Goal: Information Seeking & Learning: Compare options

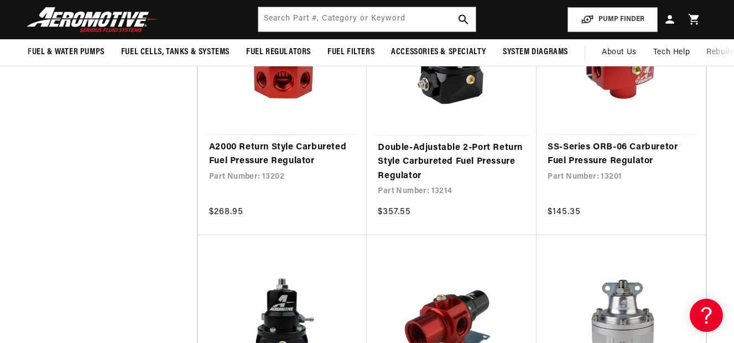
scroll to position [553, 0]
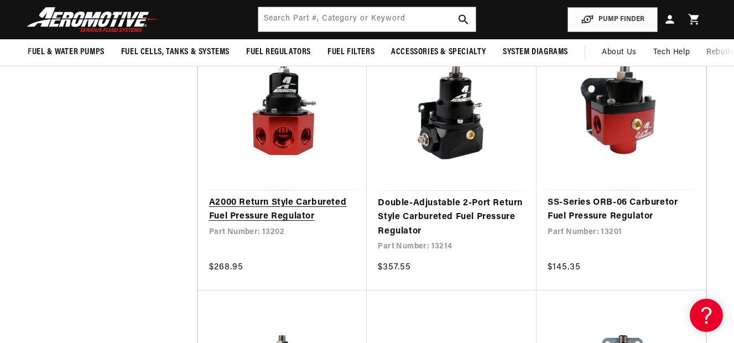
click at [288, 203] on link "A2000 Return Style Carbureted Fuel Pressure Regulator" at bounding box center [282, 210] width 147 height 28
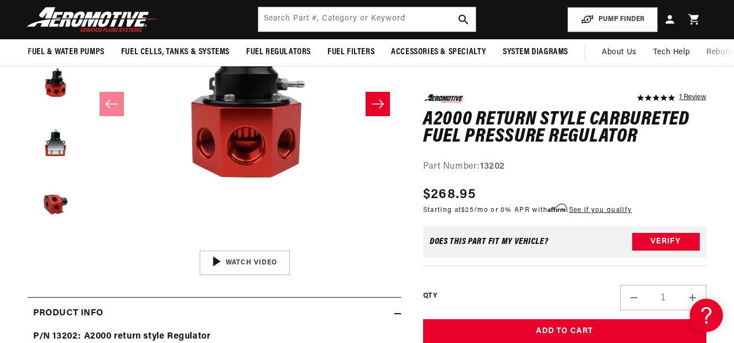
scroll to position [0, 635]
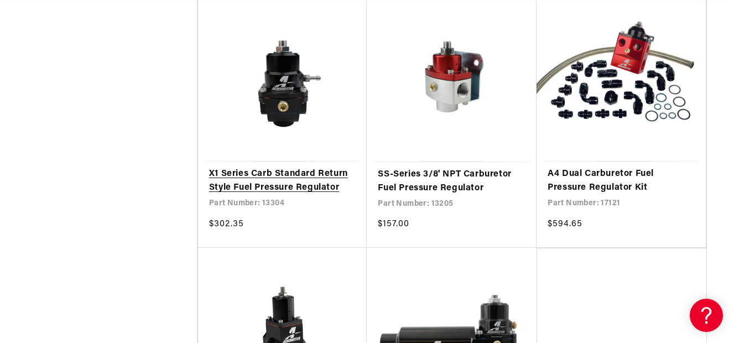
scroll to position [0, 1904]
click at [248, 183] on link "X1 Series Carb Standard Return Style Fuel Pressure Regulator" at bounding box center [282, 181] width 147 height 28
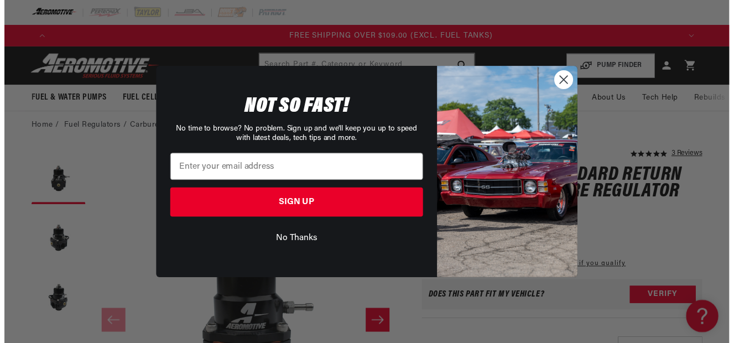
scroll to position [0, 1929]
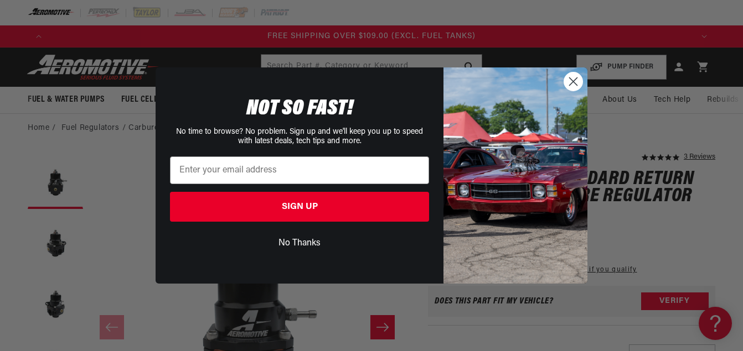
click at [572, 85] on circle "Close dialog" at bounding box center [573, 81] width 18 height 18
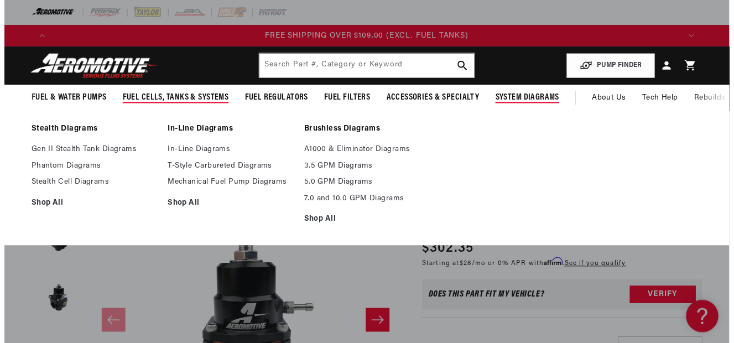
scroll to position [0, 1904]
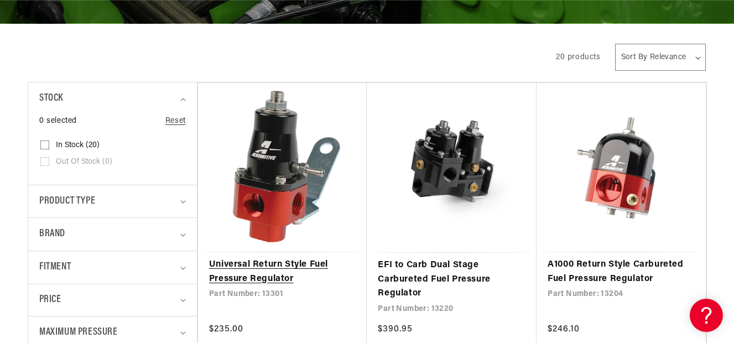
click at [272, 266] on link "Universal Return Style Fuel Pressure Regulator" at bounding box center [282, 272] width 147 height 28
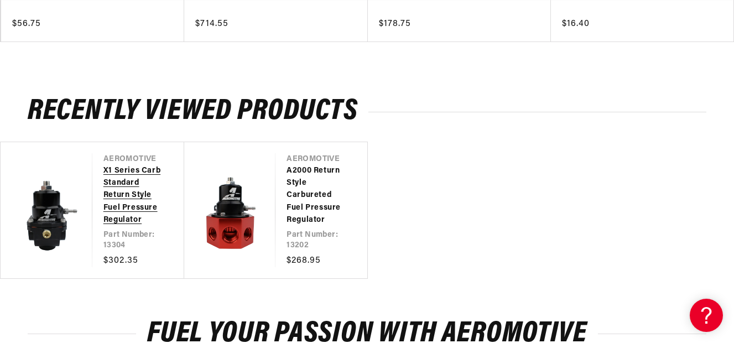
click at [115, 200] on link "X1 Series Carb Standard Return Style Fuel Pressure Regulator" at bounding box center [132, 196] width 59 height 62
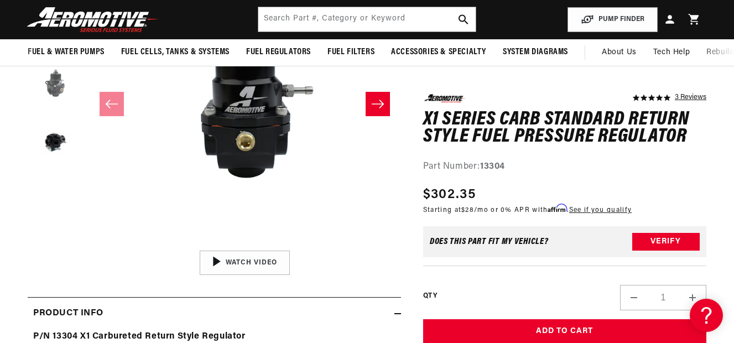
scroll to position [0, 1904]
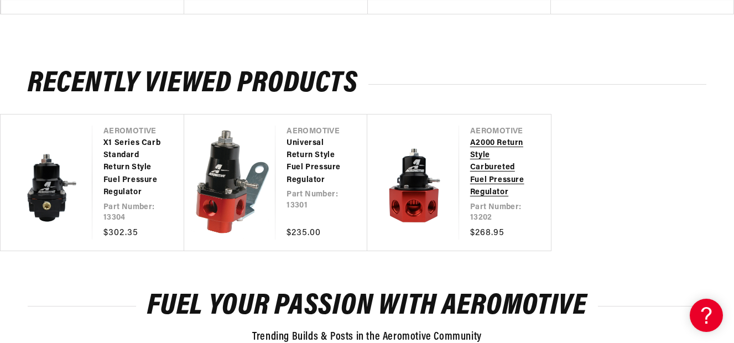
scroll to position [0, 1904]
click at [490, 178] on link "A2000 Return Style Carbureted Fuel Pressure Regulator" at bounding box center [499, 168] width 59 height 62
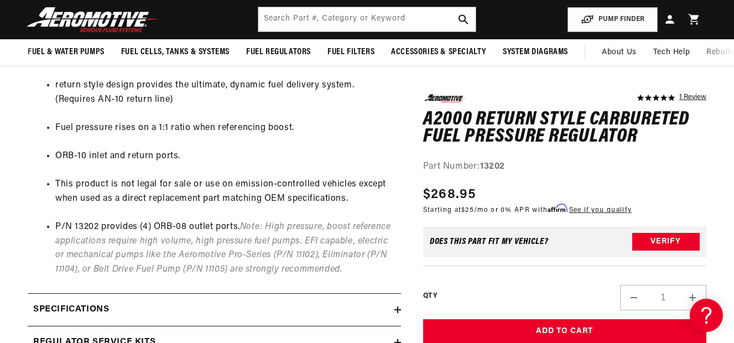
scroll to position [0, 1904]
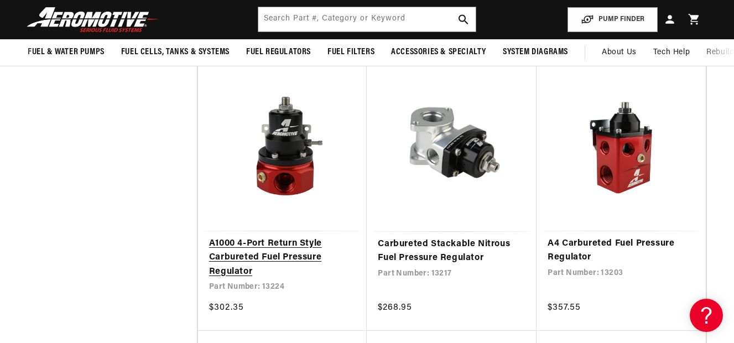
scroll to position [0, 635]
click at [289, 250] on link "A1000 4-Port Return Style Carbureted Fuel Pressure Regulator" at bounding box center [282, 258] width 147 height 43
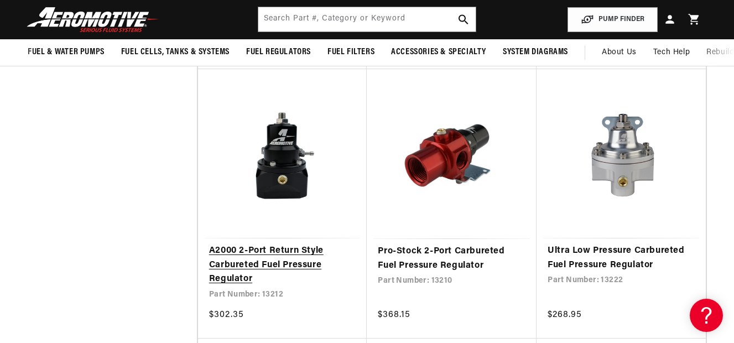
scroll to position [0, 0]
click at [262, 255] on link "A2000 2-Port Return Style Carbureted Fuel Pressure Regulator" at bounding box center [282, 265] width 147 height 43
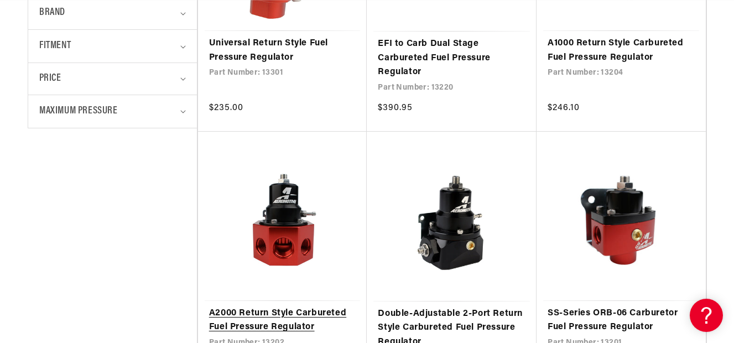
scroll to position [498, 0]
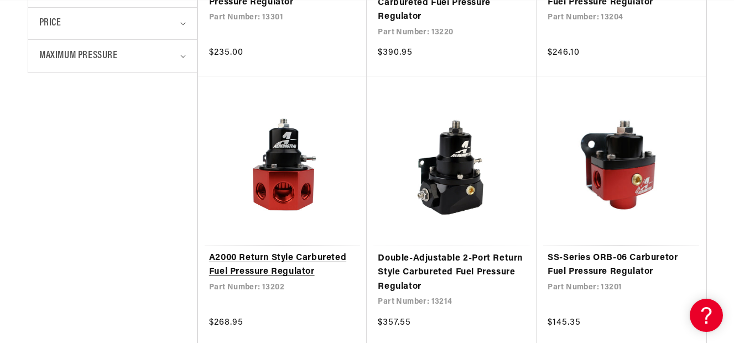
click at [298, 267] on link "A2000 Return Style Carbureted Fuel Pressure Regulator" at bounding box center [282, 265] width 147 height 28
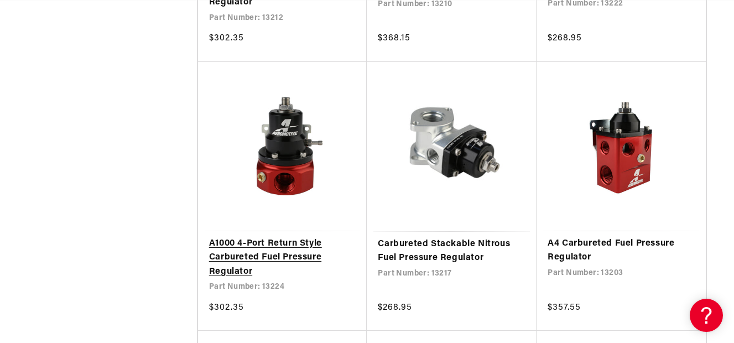
scroll to position [0, 1269]
click at [221, 255] on link "A1000 4-Port Return Style Carbureted Fuel Pressure Regulator" at bounding box center [282, 258] width 147 height 43
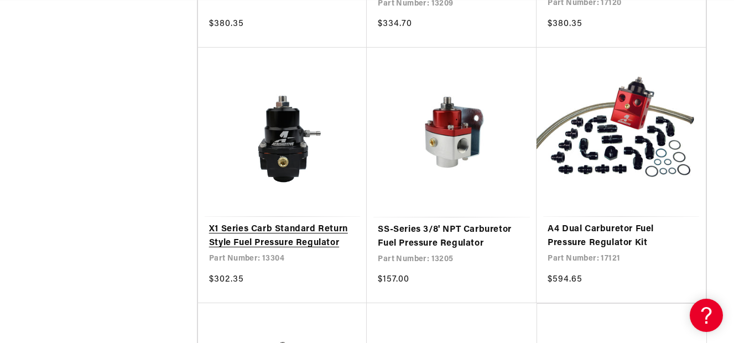
click at [320, 235] on link "X1 Series Carb Standard Return Style Fuel Pressure Regulator" at bounding box center [282, 236] width 147 height 28
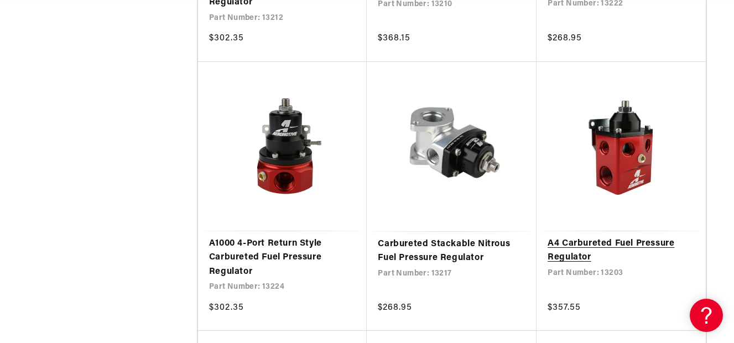
scroll to position [0, 1904]
click at [582, 253] on link "A4 Carbureted Fuel Pressure Regulator" at bounding box center [621, 251] width 147 height 28
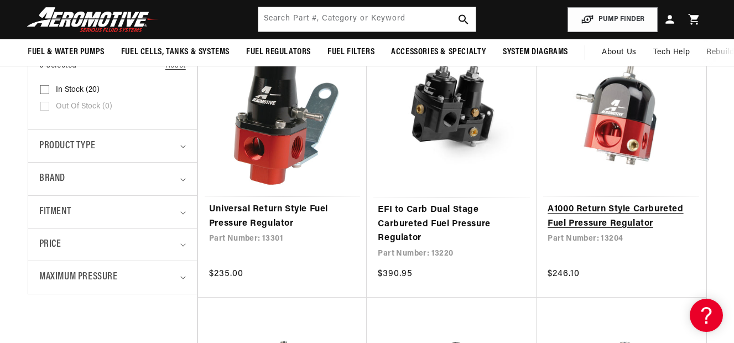
click at [591, 222] on link "A1000 Return Style Carbureted Fuel Pressure Regulator" at bounding box center [621, 217] width 147 height 28
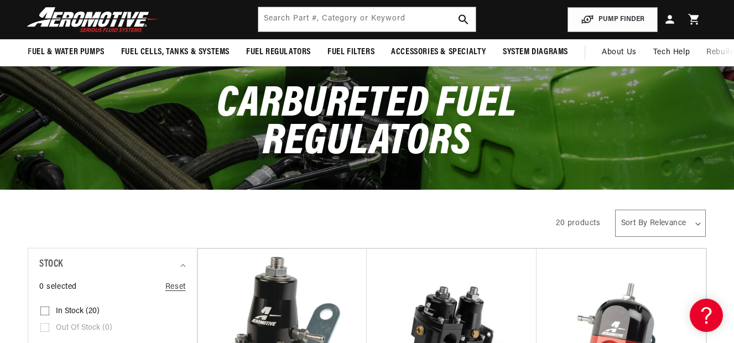
scroll to position [0, 0]
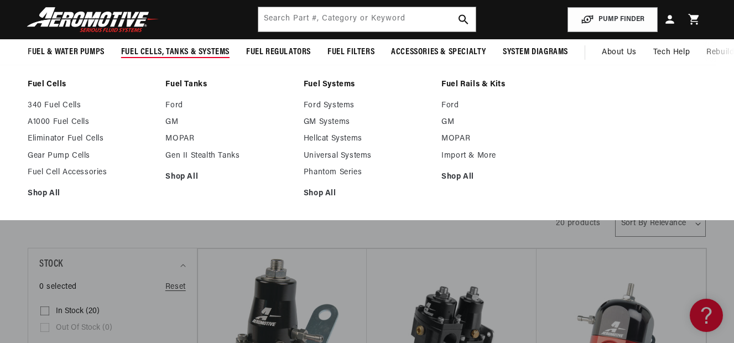
click at [194, 48] on span "Fuel Cells, Tanks & Systems" at bounding box center [175, 52] width 108 height 12
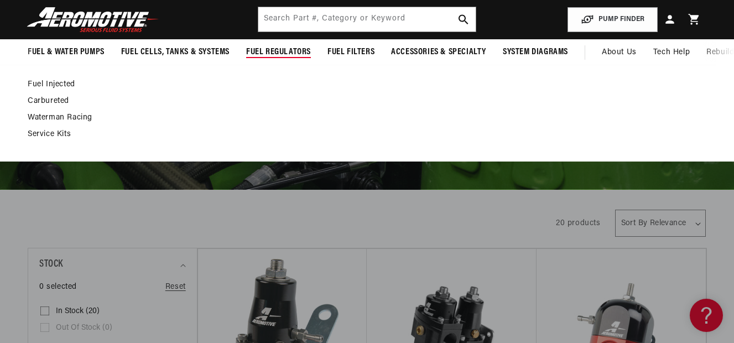
scroll to position [0, 1269]
click at [264, 52] on span "Fuel Regulators" at bounding box center [278, 52] width 65 height 12
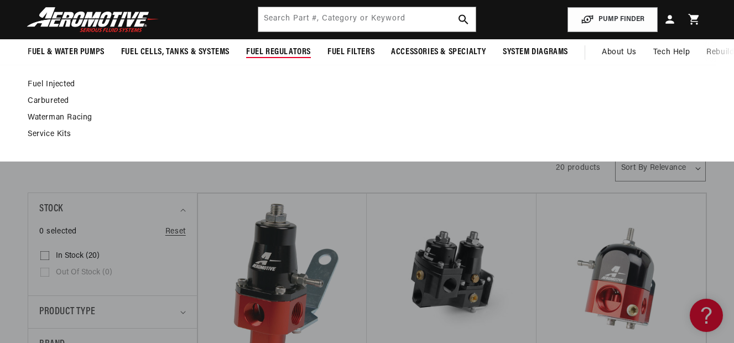
scroll to position [0, 0]
click at [264, 53] on span "Fuel Regulators" at bounding box center [278, 52] width 65 height 12
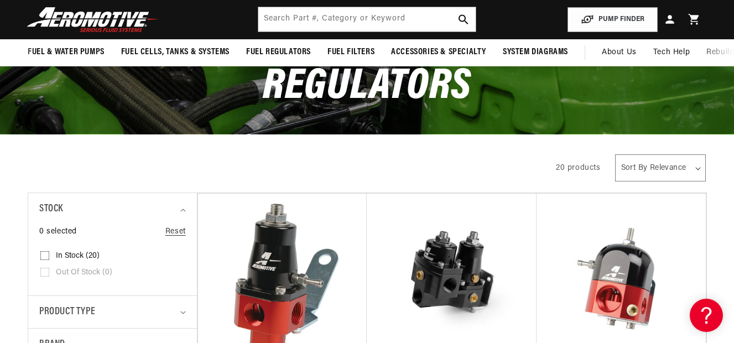
scroll to position [0, 635]
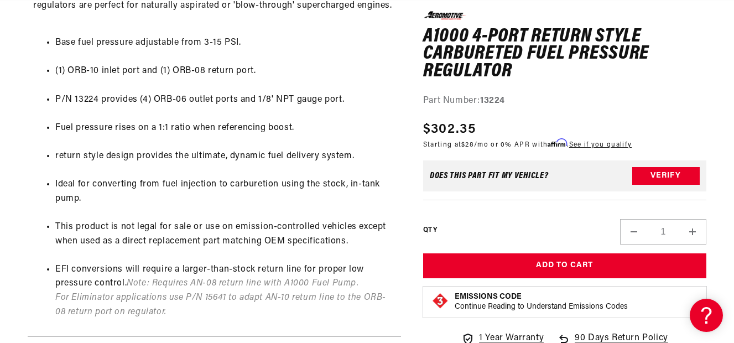
scroll to position [0, 1904]
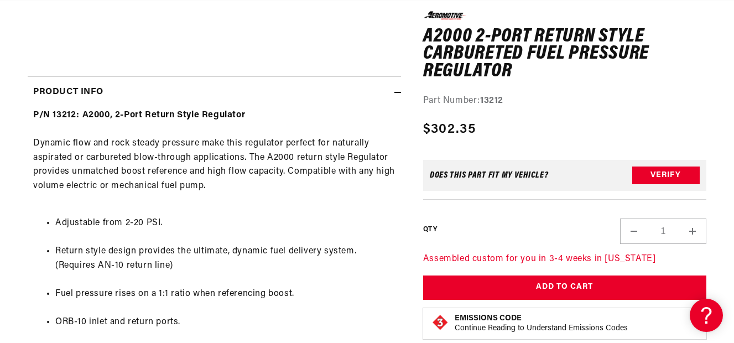
scroll to position [0, 635]
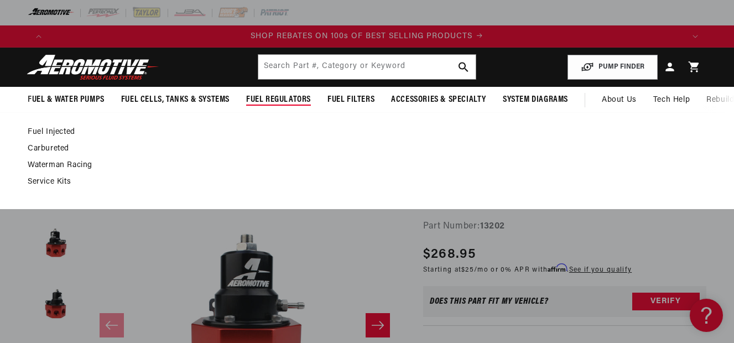
click at [276, 96] on span "Fuel Regulators" at bounding box center [278, 100] width 65 height 12
click at [274, 97] on span "Fuel Regulators" at bounding box center [278, 100] width 65 height 12
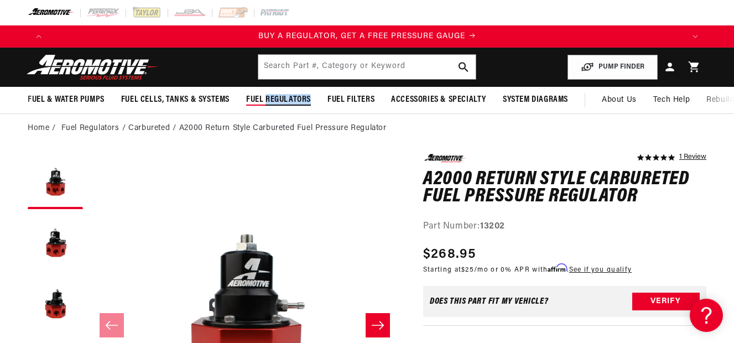
click at [274, 97] on span "Fuel Regulators" at bounding box center [278, 100] width 65 height 12
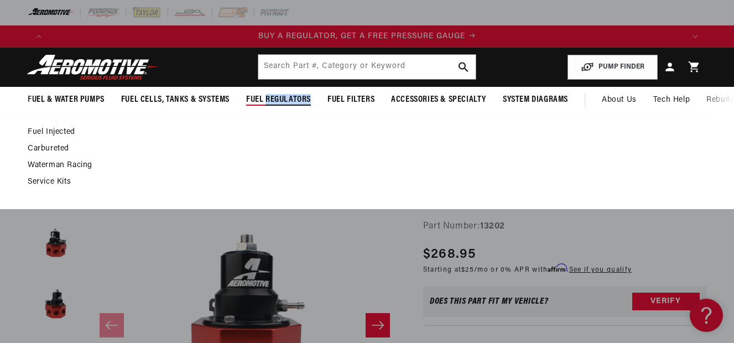
click at [274, 97] on span "Fuel Regulators" at bounding box center [278, 100] width 65 height 12
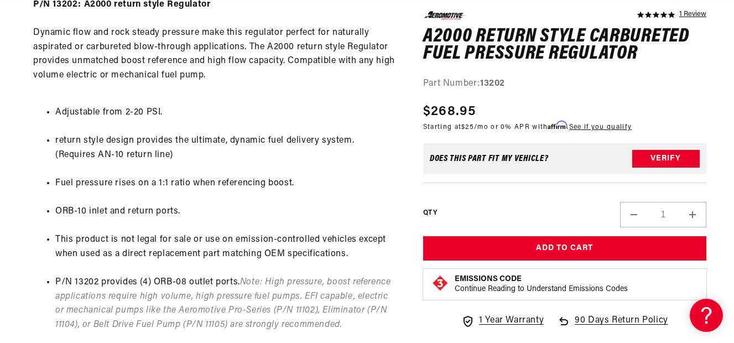
scroll to position [0, 1269]
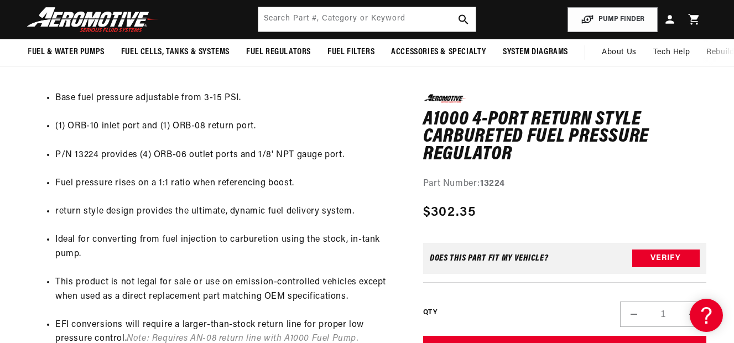
scroll to position [0, 1269]
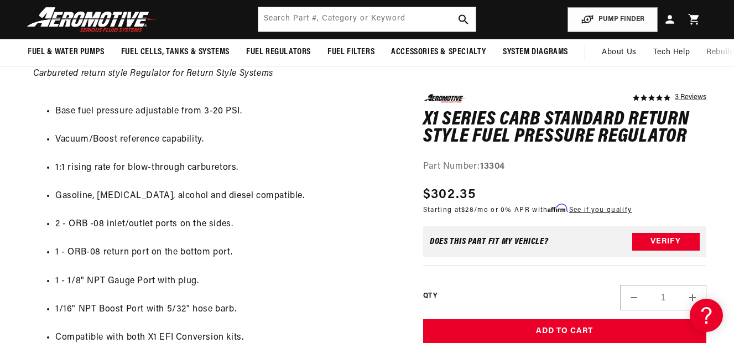
scroll to position [0, 1904]
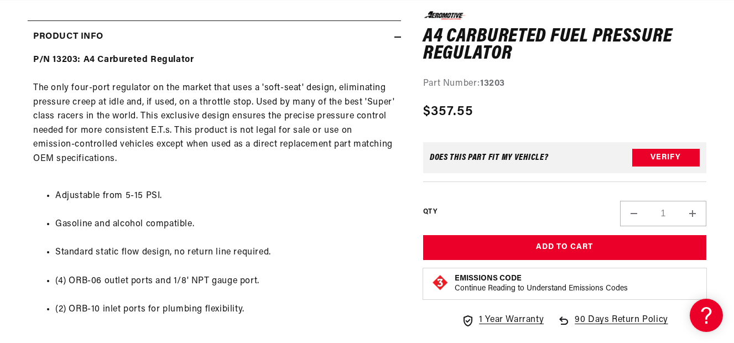
scroll to position [0, 1269]
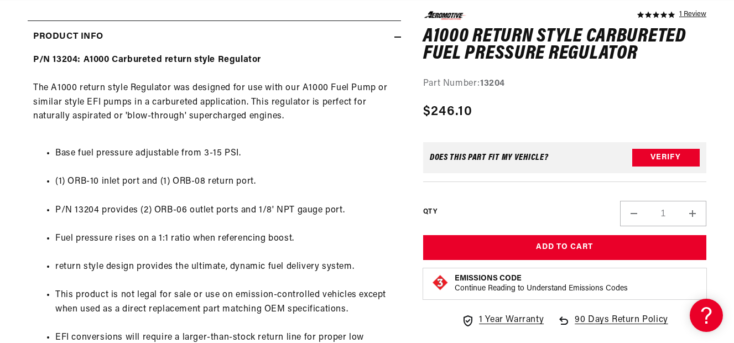
scroll to position [0, 1269]
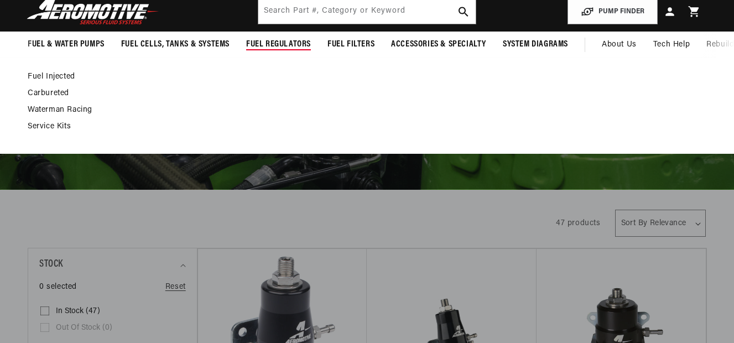
click at [298, 45] on span "Fuel Regulators" at bounding box center [278, 45] width 65 height 12
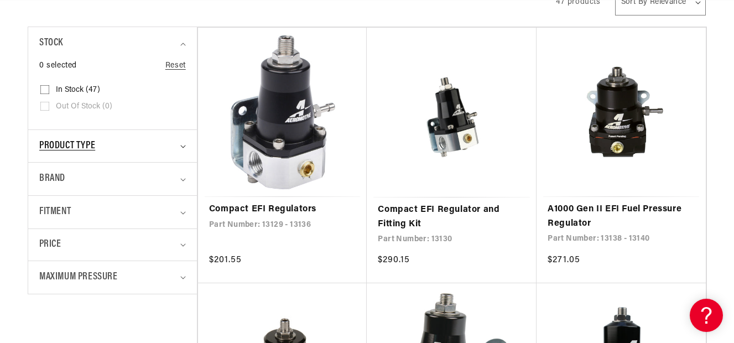
click at [181, 146] on icon "Product type (0 selected)" at bounding box center [183, 146] width 6 height 3
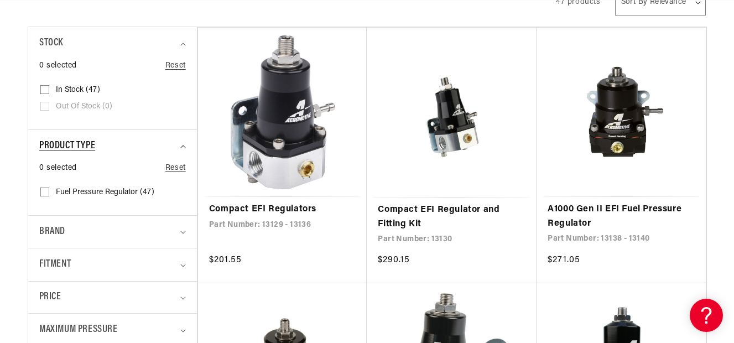
scroll to position [0, 1269]
click at [47, 191] on input "Fuel Pressure Regulator (47) Fuel Pressure Regulator (47 products)" at bounding box center [44, 194] width 9 height 9
checkbox input "true"
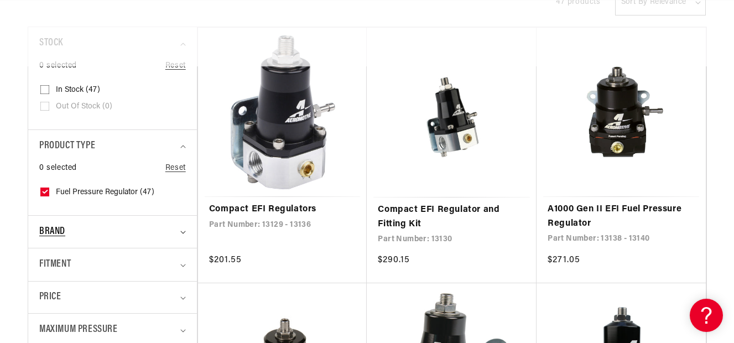
scroll to position [0, 1904]
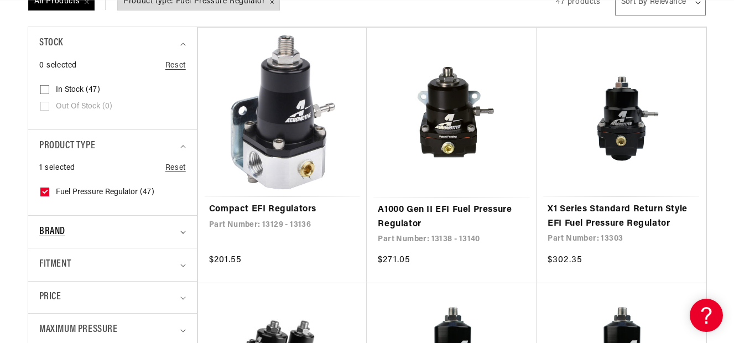
click at [181, 229] on summary "Brand" at bounding box center [112, 232] width 147 height 33
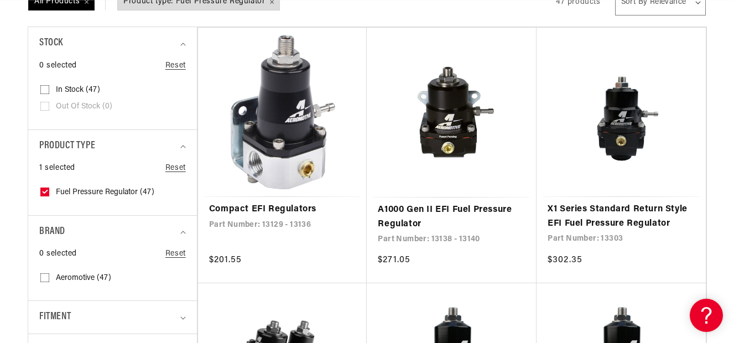
scroll to position [0, 635]
click at [45, 277] on input "Aeromotive (47) Aeromotive (47 products)" at bounding box center [44, 280] width 9 height 9
checkbox input "true"
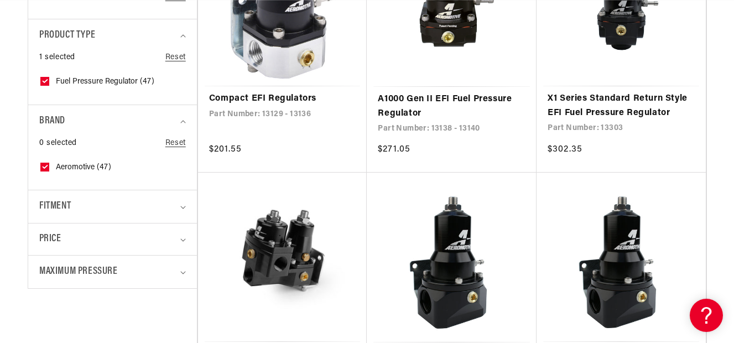
scroll to position [0, 1269]
click at [183, 208] on icon "Fitment (0 selected)" at bounding box center [182, 207] width 5 height 3
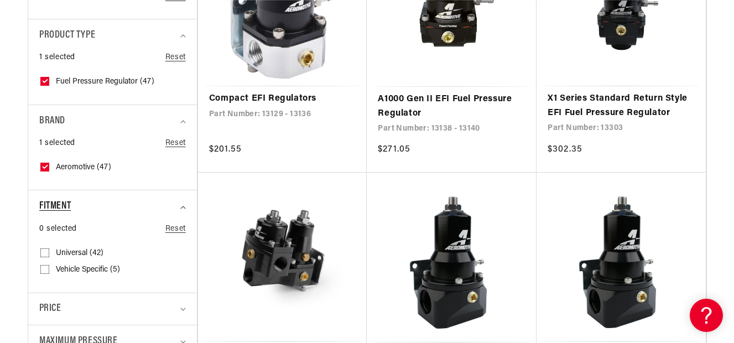
scroll to position [0, 1904]
click at [43, 250] on icon at bounding box center [44, 252] width 9 height 9
click at [43, 251] on input "Universal (42) Universal (42 products)" at bounding box center [44, 255] width 9 height 9
checkbox input "true"
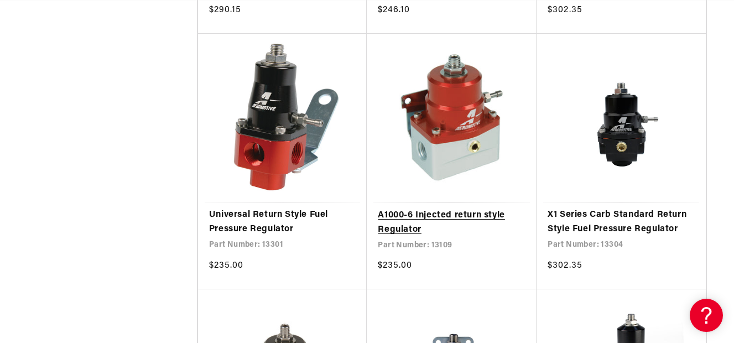
click at [403, 224] on link "A1000-6 Injected return style Regulator" at bounding box center [452, 223] width 148 height 28
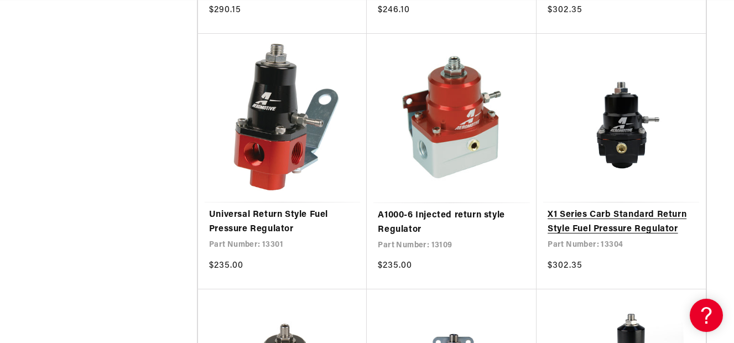
scroll to position [0, 1269]
click at [598, 221] on link "X1 Series Carb Standard Return Style Fuel Pressure Regulator" at bounding box center [621, 222] width 147 height 28
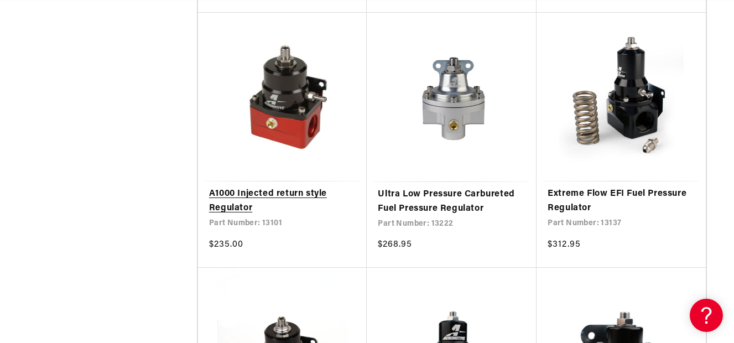
scroll to position [0, 635]
click at [281, 191] on link "A1000 Injected return style Regulator" at bounding box center [282, 201] width 147 height 28
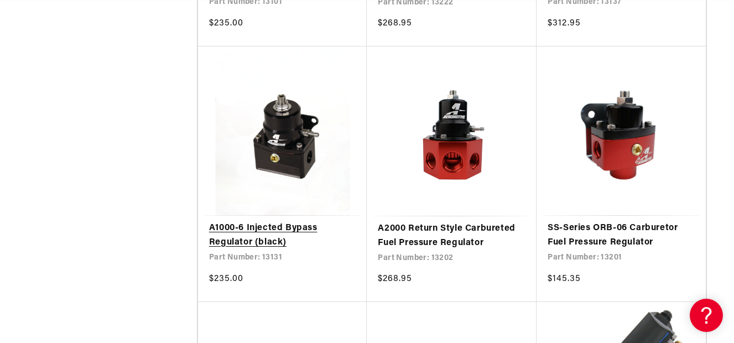
scroll to position [0, 0]
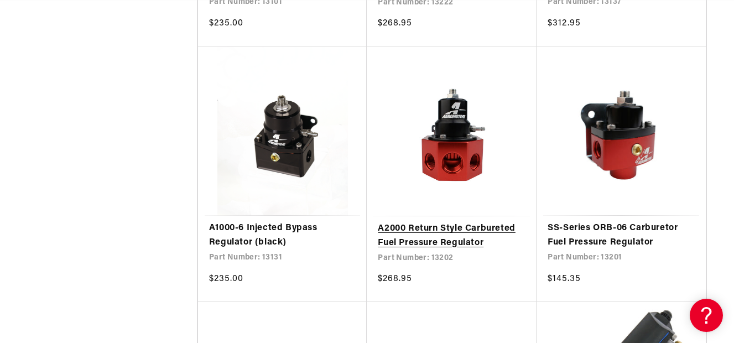
click at [409, 227] on link "A2000 Return Style Carbureted Fuel Pressure Regulator" at bounding box center [452, 236] width 148 height 28
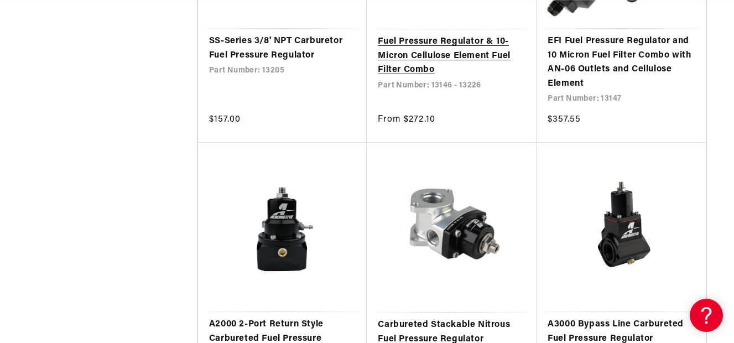
scroll to position [2047, 0]
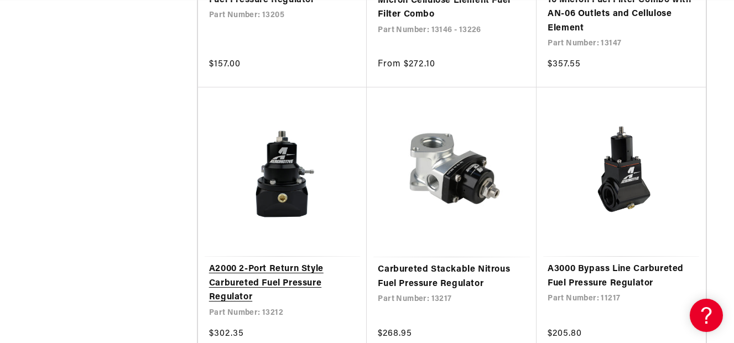
scroll to position [0, 635]
click at [307, 278] on link "A2000 2-Port Return Style Carbureted Fuel Pressure Regulator" at bounding box center [282, 283] width 147 height 43
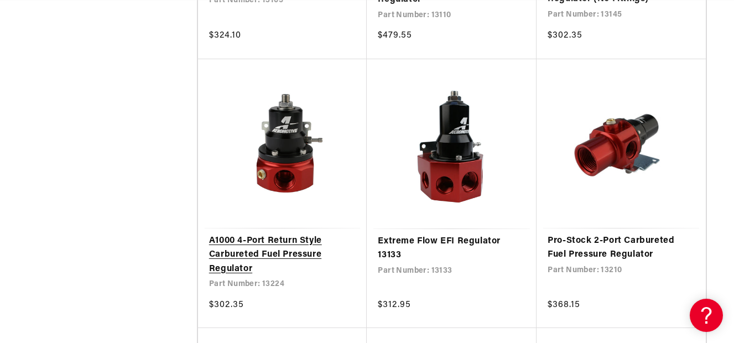
click at [289, 243] on link "A1000 4-Port Return Style Carbureted Fuel Pressure Regulator" at bounding box center [282, 255] width 147 height 43
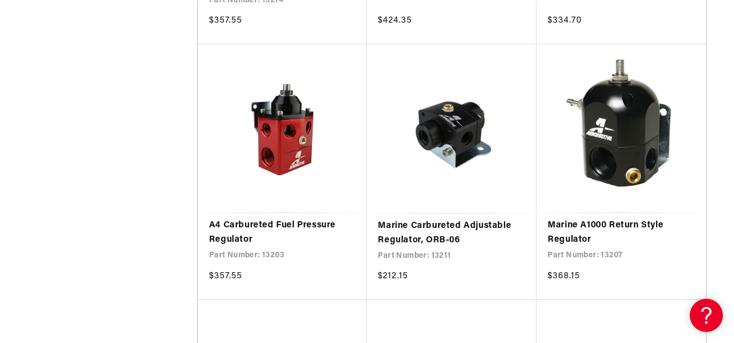
scroll to position [0, 1269]
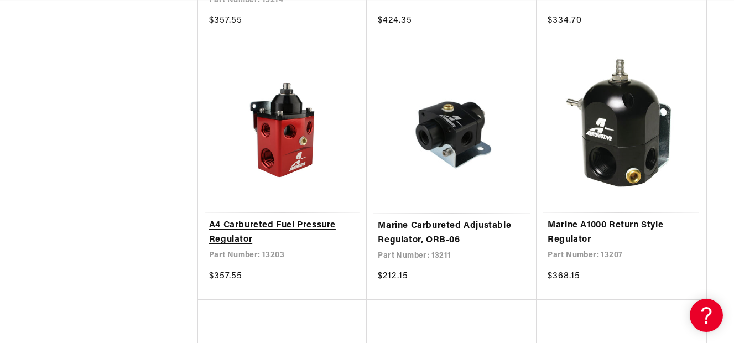
click at [295, 224] on link "A4 Carbureted Fuel Pressure Regulator" at bounding box center [282, 233] width 147 height 28
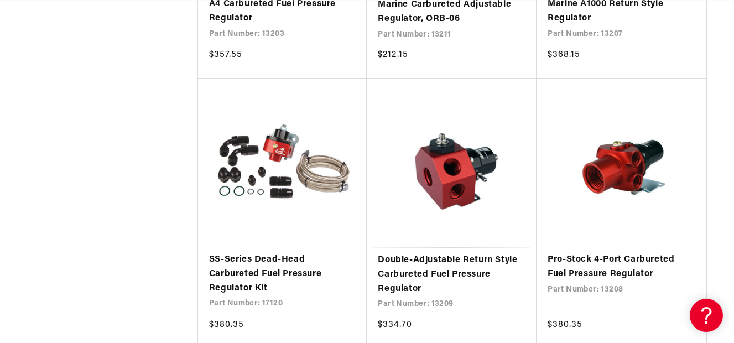
scroll to position [0, 635]
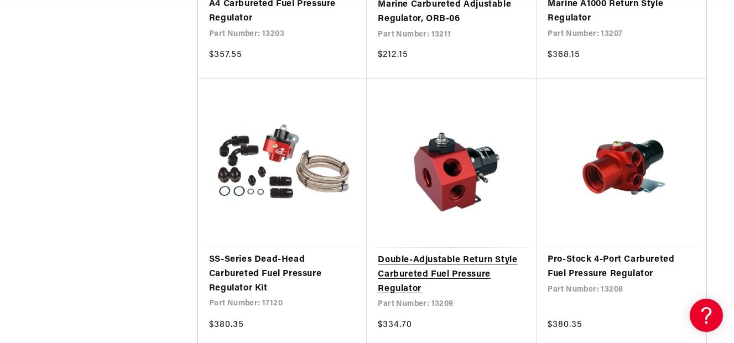
click at [399, 265] on link "Double-Adjustable Return Style Carbureted Fuel Pressure Regulator" at bounding box center [452, 274] width 148 height 43
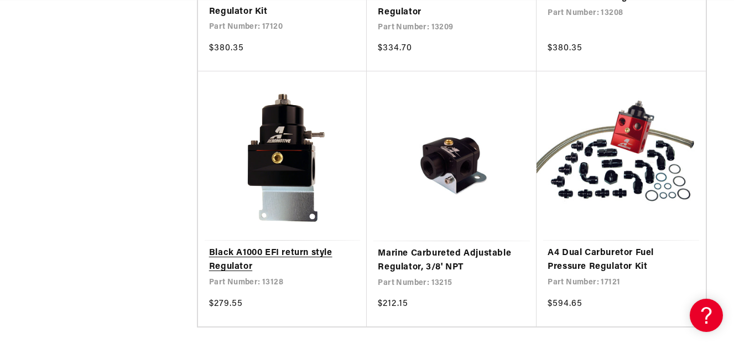
click at [256, 255] on link "Black A1000 EFI return style Regulator" at bounding box center [282, 260] width 147 height 28
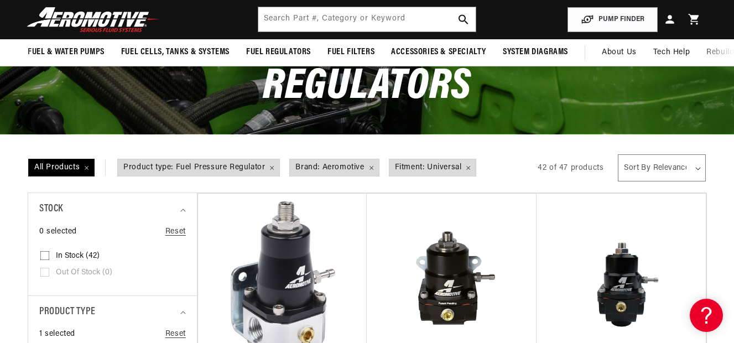
scroll to position [0, 1904]
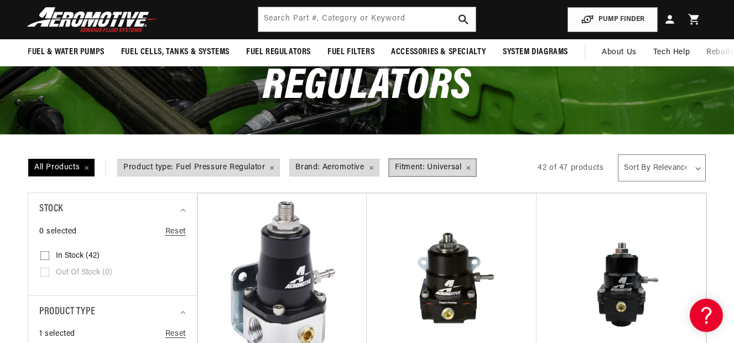
click at [422, 172] on span "Fitment: Universal Remove filter" at bounding box center [433, 167] width 87 height 17
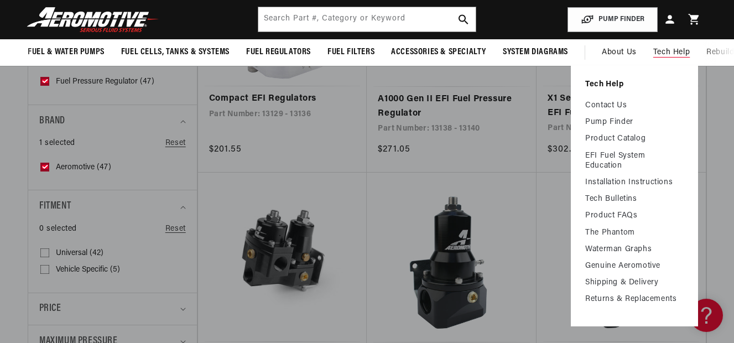
scroll to position [0, 1904]
click at [630, 102] on link "Contact Us" at bounding box center [634, 106] width 98 height 10
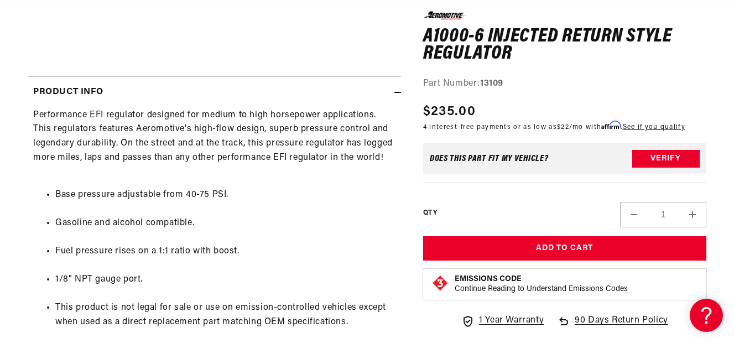
scroll to position [0, 635]
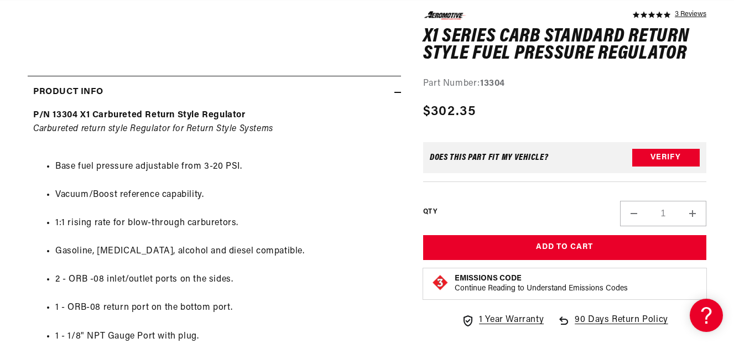
scroll to position [0, 635]
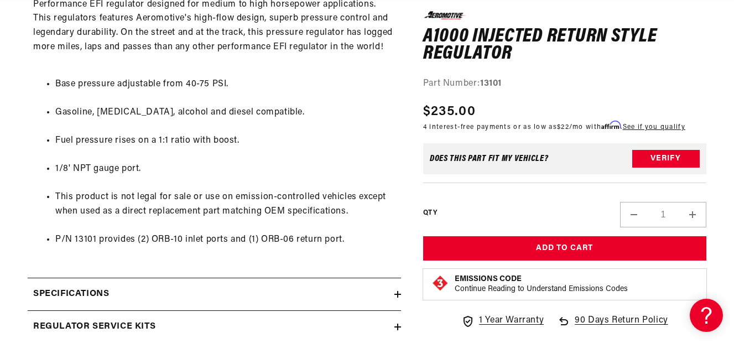
scroll to position [0, 1269]
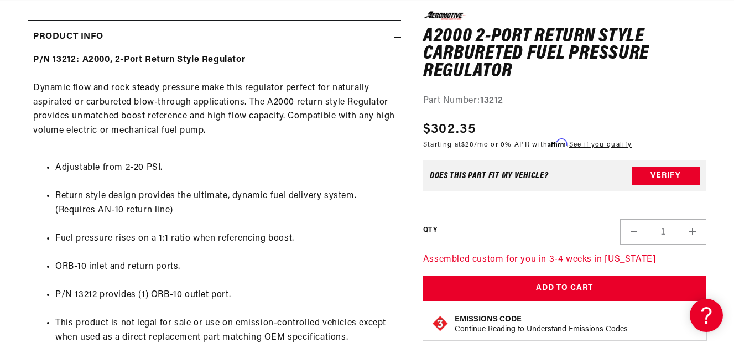
scroll to position [0, 1269]
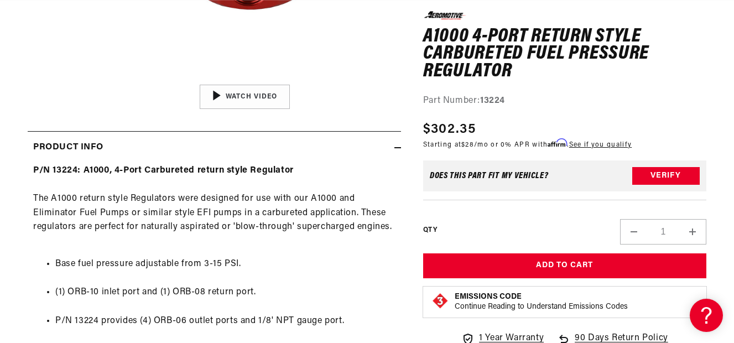
scroll to position [0, 1904]
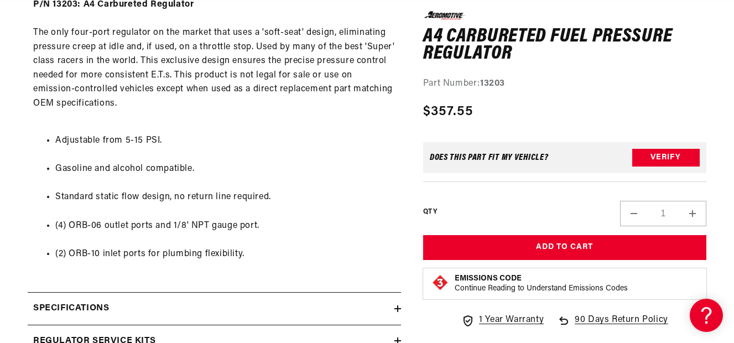
scroll to position [0, 635]
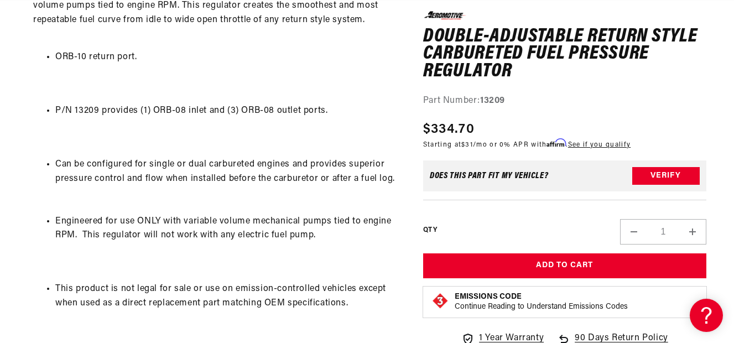
scroll to position [719, 0]
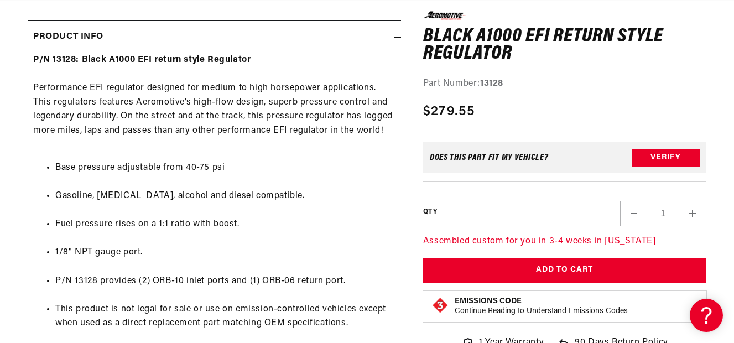
scroll to position [0, 1269]
